Goal: Information Seeking & Learning: Find specific fact

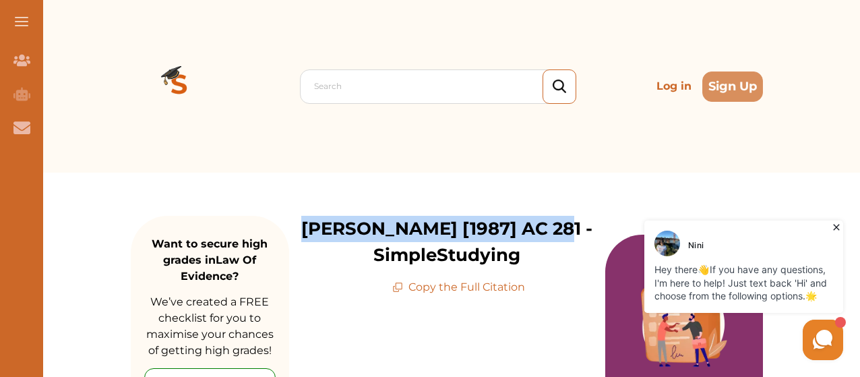
drag, startPoint x: 323, startPoint y: 230, endPoint x: 567, endPoint y: 214, distance: 244.4
copy p "[PERSON_NAME] [1987] AC 281"
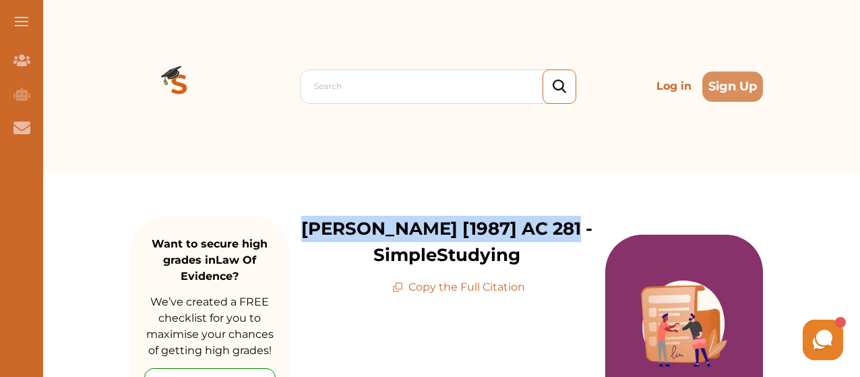
drag, startPoint x: 317, startPoint y: 222, endPoint x: 577, endPoint y: 228, distance: 260.2
click at [577, 228] on p "[PERSON_NAME] [1987] AC 281 - SimpleStudying" at bounding box center [447, 242] width 316 height 53
copy p "[PERSON_NAME] [1987] AC 281 -"
